Goal: Information Seeking & Learning: Learn about a topic

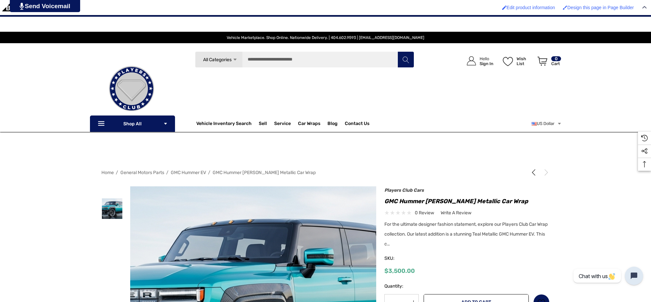
click at [152, 171] on span "General Motors Parts" at bounding box center [142, 173] width 44 height 6
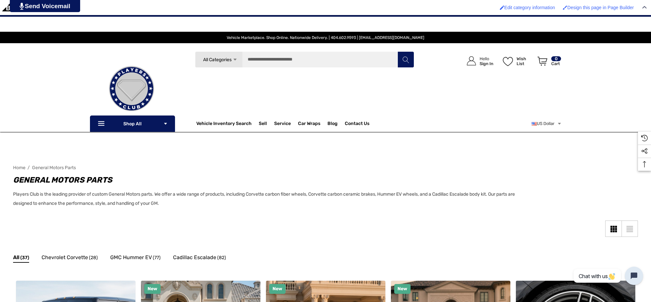
click at [162, 92] on img at bounding box center [131, 88] width 65 height 65
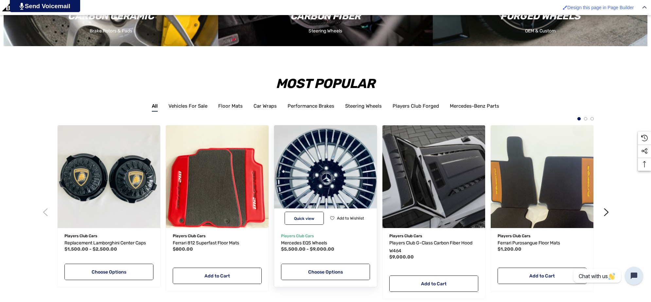
scroll to position [1227, 0]
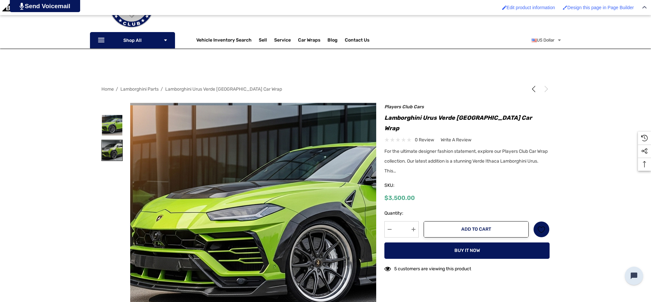
scroll to position [123, 0]
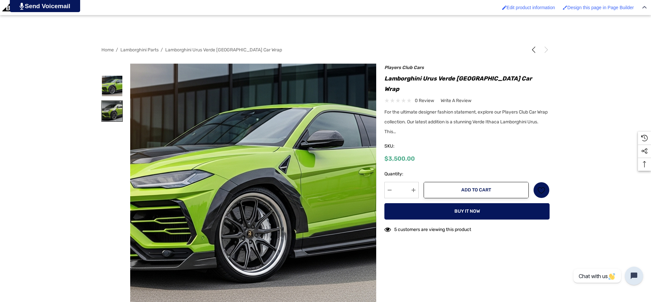
click at [108, 105] on img at bounding box center [112, 111] width 21 height 21
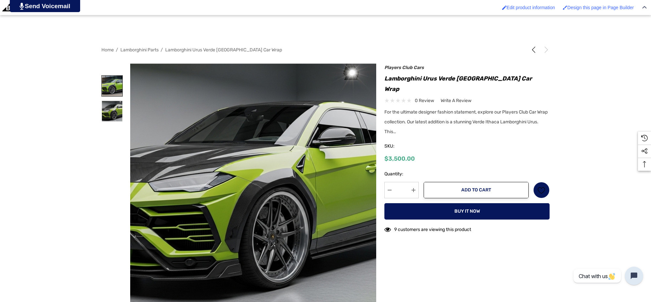
click at [118, 82] on img at bounding box center [112, 86] width 21 height 21
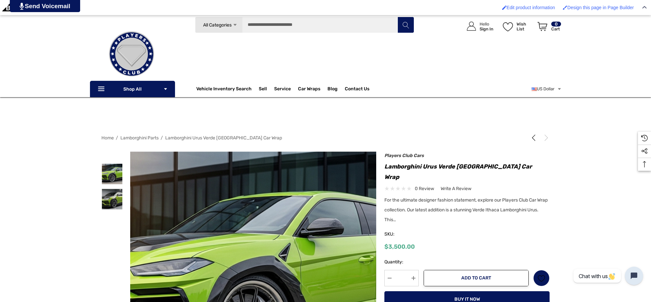
scroll to position [0, 0]
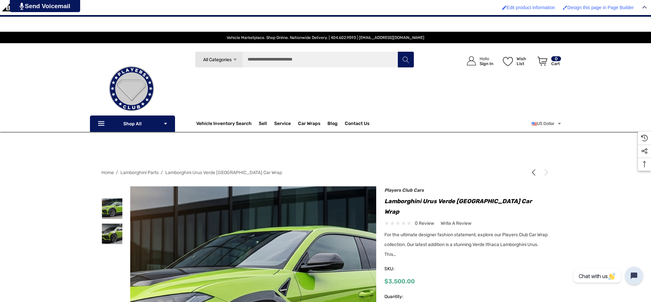
click at [137, 87] on img at bounding box center [131, 88] width 65 height 65
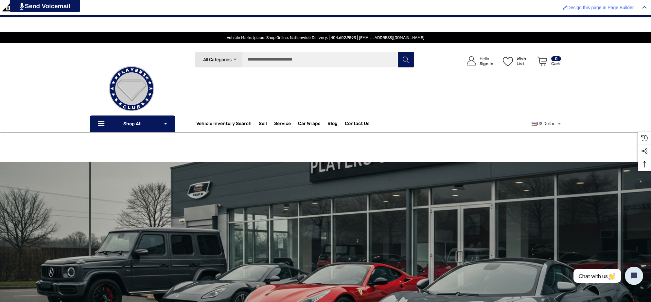
click at [164, 80] on img at bounding box center [131, 88] width 65 height 65
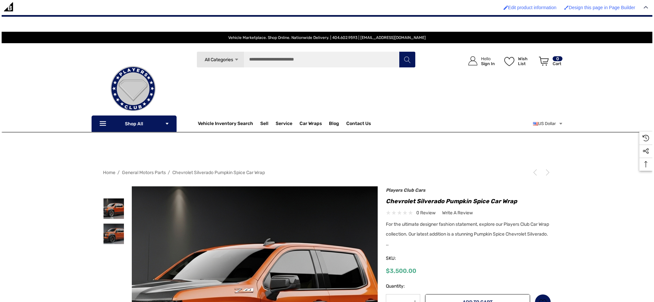
scroll to position [164, 0]
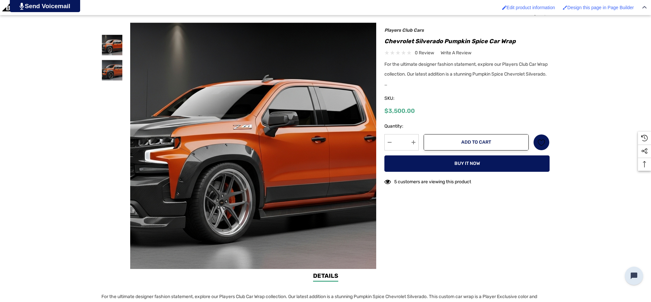
click at [319, 132] on img at bounding box center [207, 144] width 419 height 228
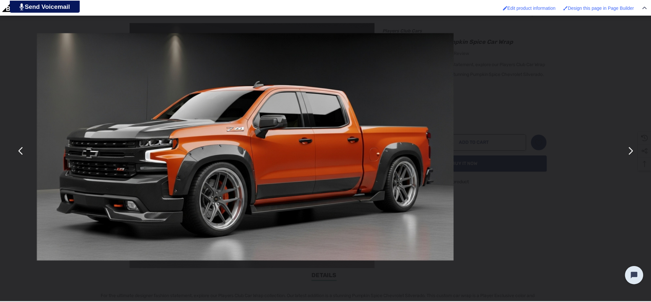
scroll to position [0, 0]
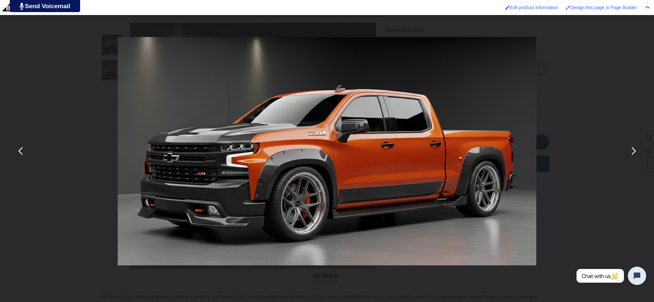
click at [635, 155] on button "You can close this modal content with the ESC key" at bounding box center [634, 151] width 16 height 16
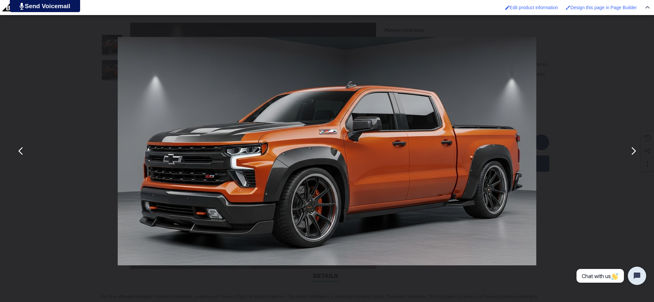
click at [634, 155] on button "You can close this modal content with the ESC key" at bounding box center [634, 151] width 16 height 16
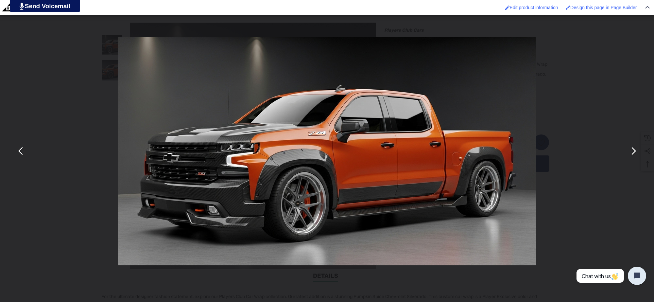
click at [609, 142] on div "You can close this modal content with the ESC key" at bounding box center [327, 151] width 654 height 302
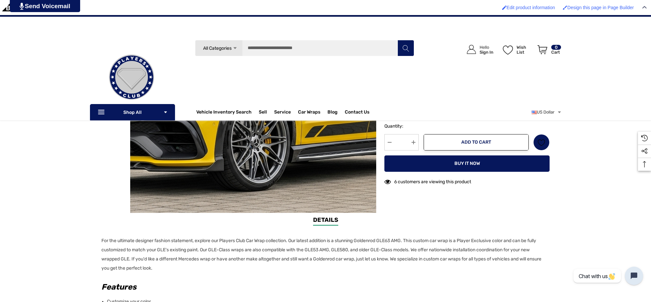
scroll to position [82, 0]
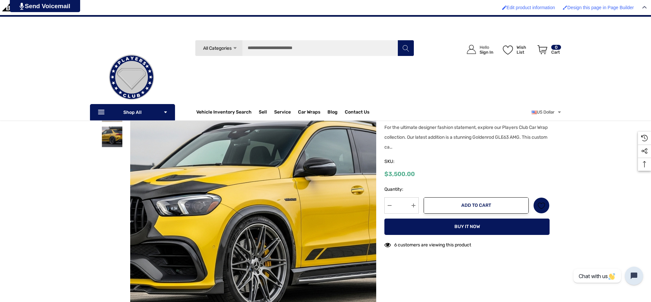
click at [146, 62] on img at bounding box center [131, 76] width 65 height 65
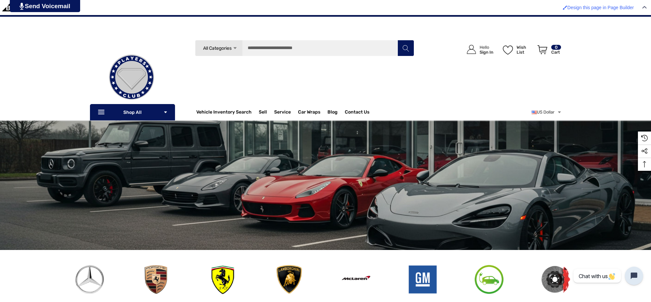
scroll to position [82, 0]
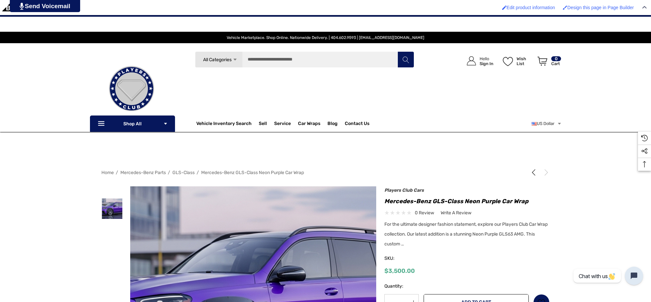
click at [156, 97] on img at bounding box center [131, 88] width 65 height 65
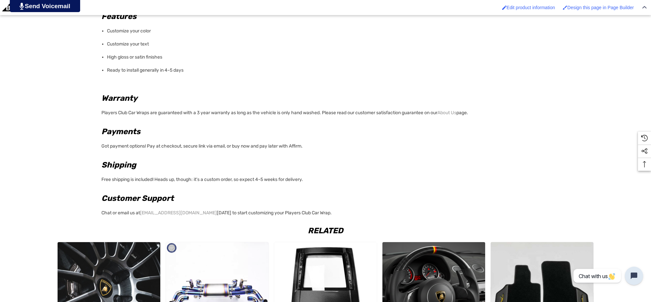
scroll to position [491, 0]
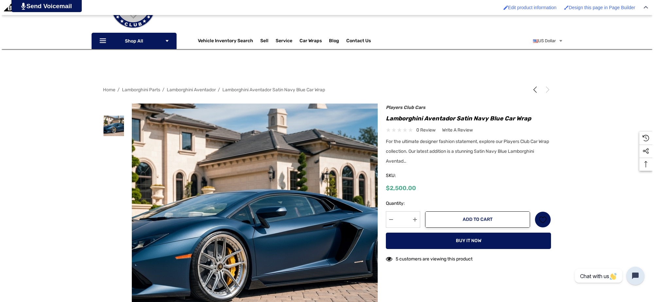
scroll to position [123, 0]
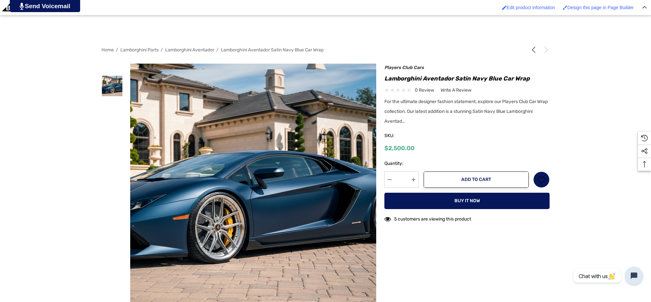
click at [306, 172] on img at bounding box center [217, 183] width 419 height 228
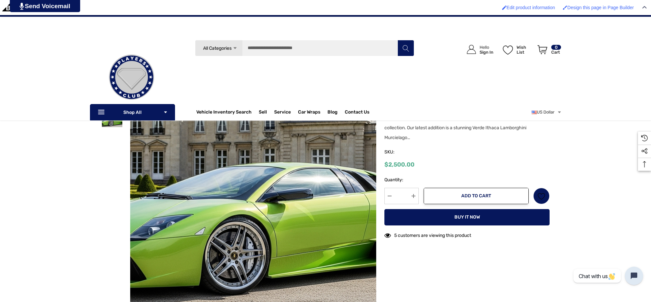
scroll to position [82, 0]
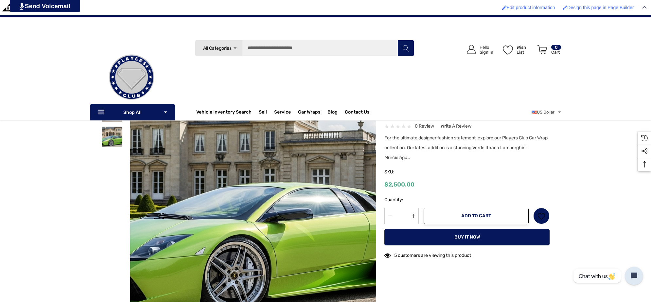
click at [137, 71] on img at bounding box center [131, 76] width 65 height 65
